Goal: Information Seeking & Learning: Learn about a topic

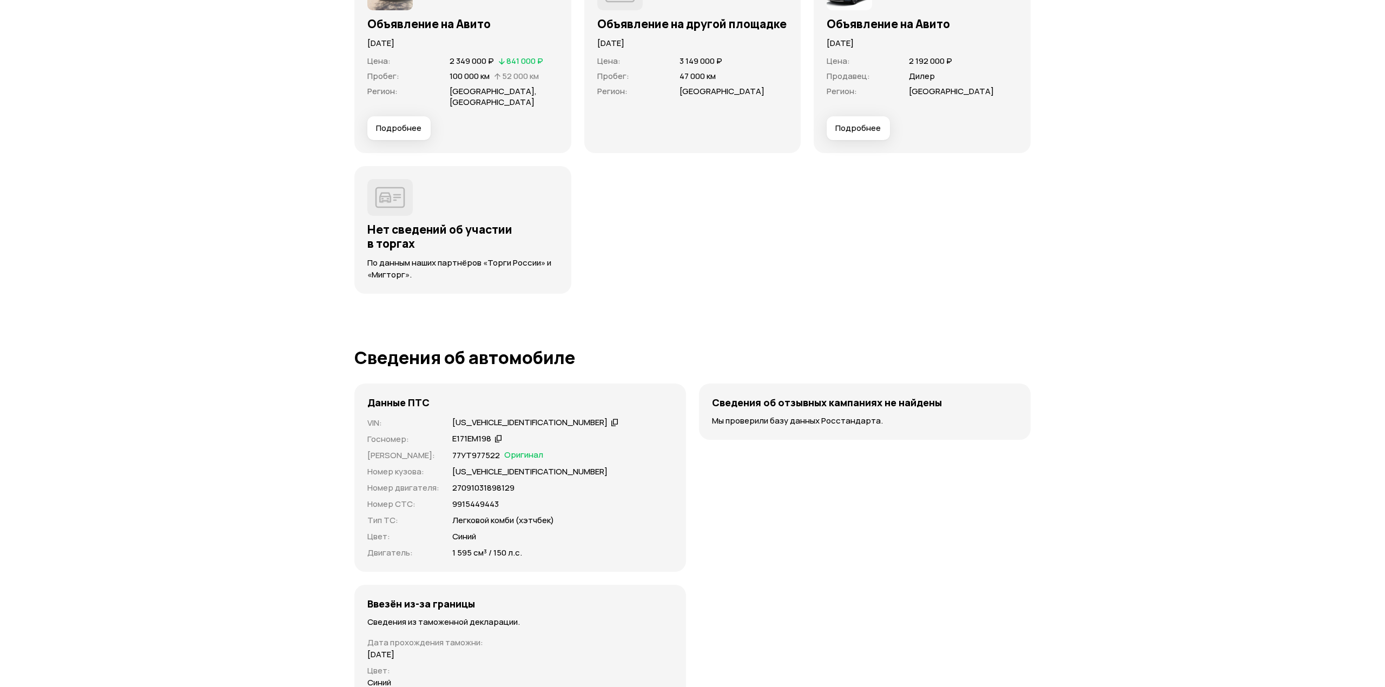
scroll to position [2669, 0]
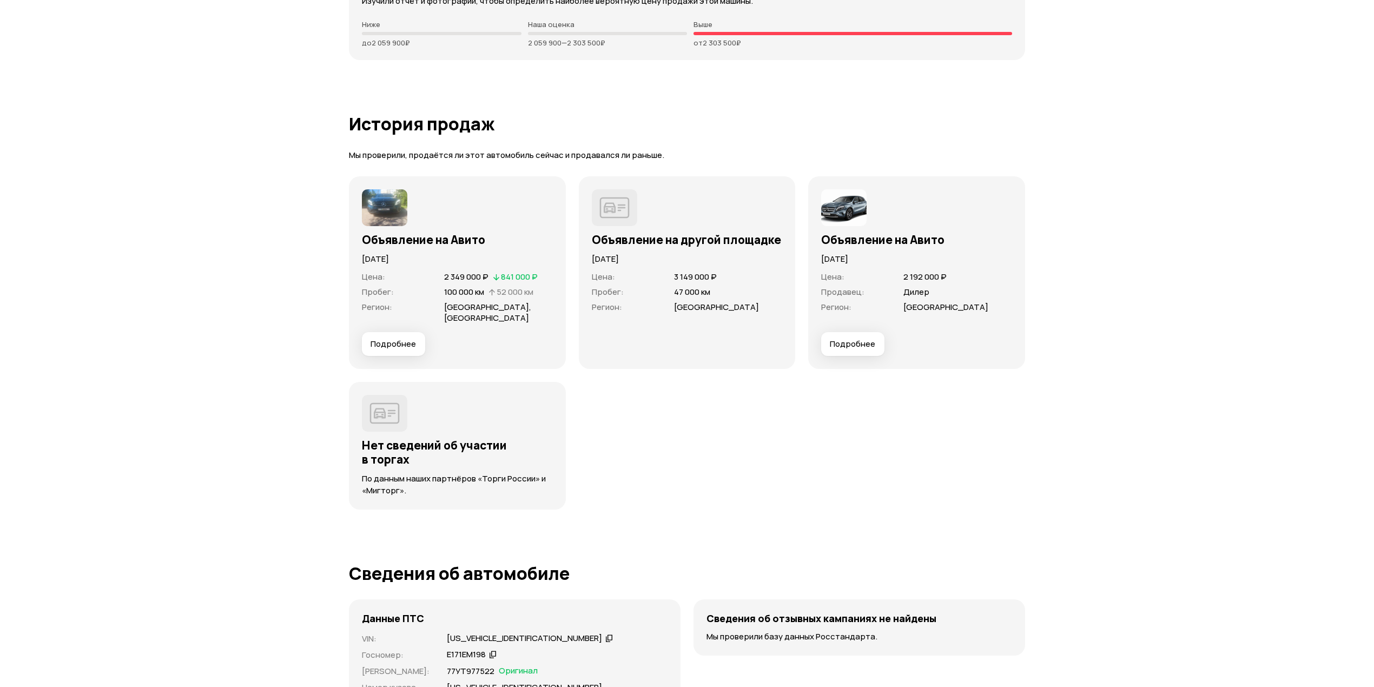
click at [395, 339] on span "Подробнее" at bounding box center [393, 344] width 45 height 11
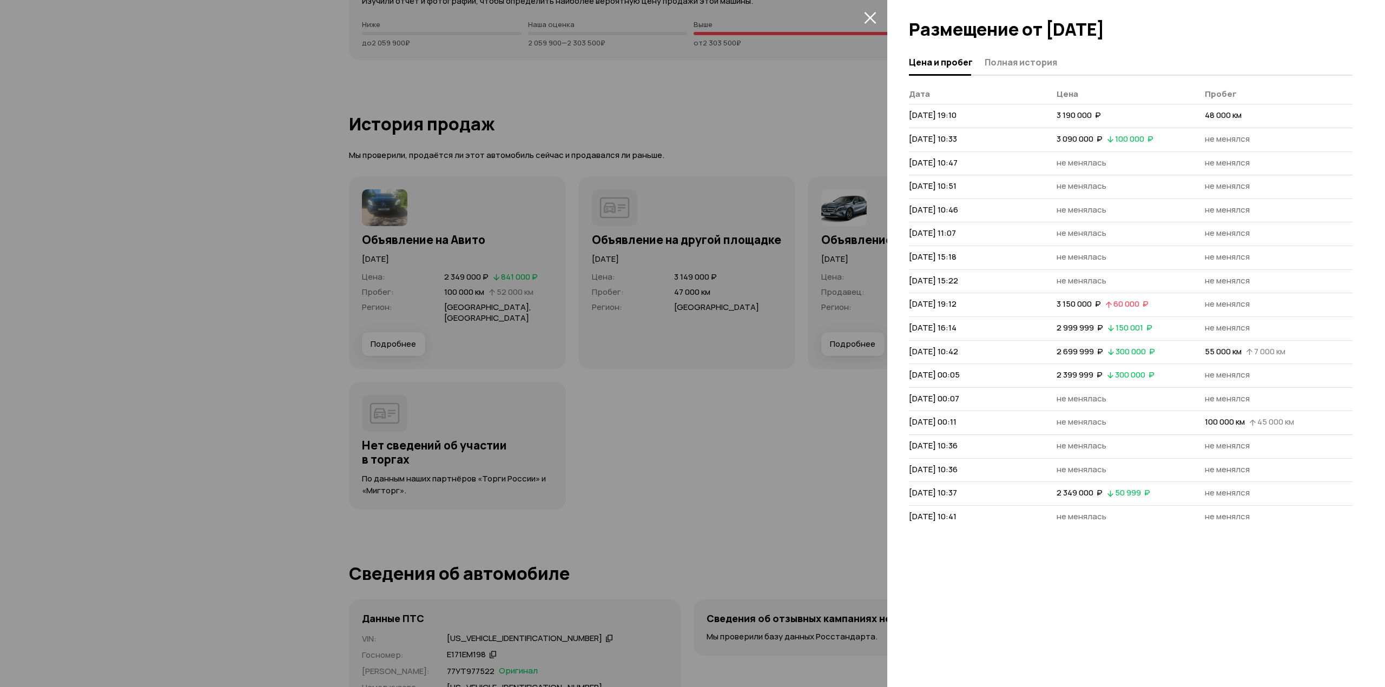
drag, startPoint x: 1046, startPoint y: 498, endPoint x: 1191, endPoint y: 496, distance: 145.0
click at [1191, 496] on tr "30 июля 2025 г. 10:37 2 349 000  ₽   50 999  ₽ не менялся" at bounding box center [1131, 494] width 444 height 24
drag, startPoint x: 991, startPoint y: 521, endPoint x: 897, endPoint y: 522, distance: 94.7
click at [897, 522] on div "Цена и пробег Полная история Дата Цена Пробег 14 июля 2022 г. 19:10 3 190 000  …" at bounding box center [1136, 368] width 498 height 637
click at [999, 556] on div "Цена и пробег Полная история Дата Цена Пробег 14 июля 2022 г. 19:10 3 190 000  …" at bounding box center [1136, 368] width 498 height 637
